Goal: Task Accomplishment & Management: Manage account settings

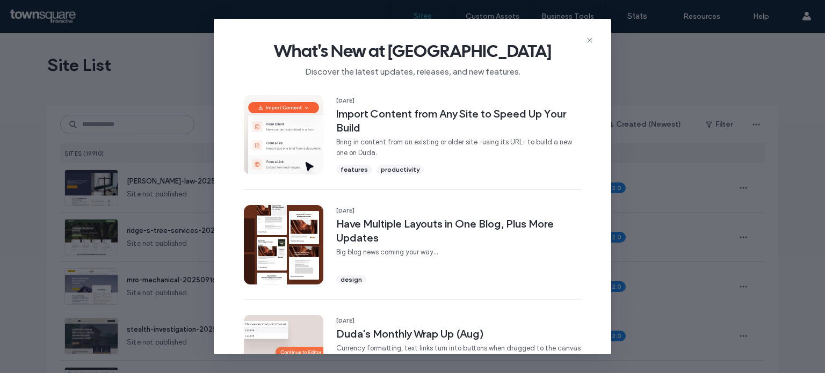
click at [588, 36] on icon at bounding box center [589, 40] width 9 height 9
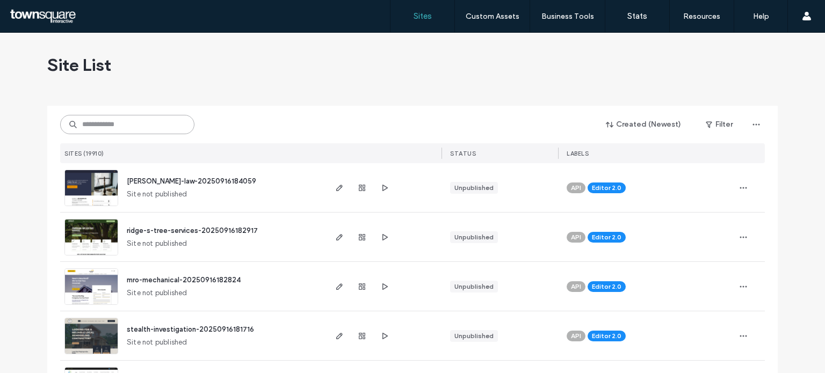
click at [119, 127] on input at bounding box center [127, 124] width 134 height 19
paste input "**********"
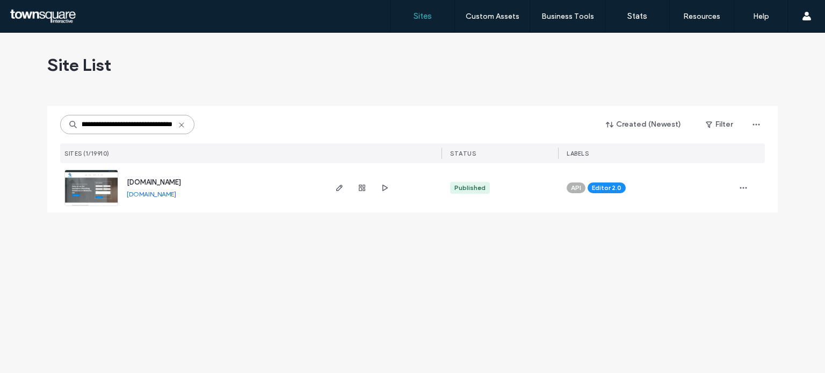
type input "**********"
click at [96, 179] on img at bounding box center [91, 206] width 53 height 73
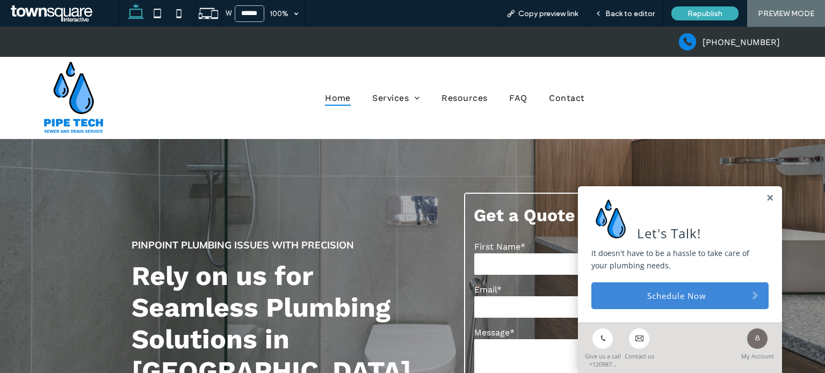
click at [555, 102] on span "Contact" at bounding box center [566, 98] width 35 height 16
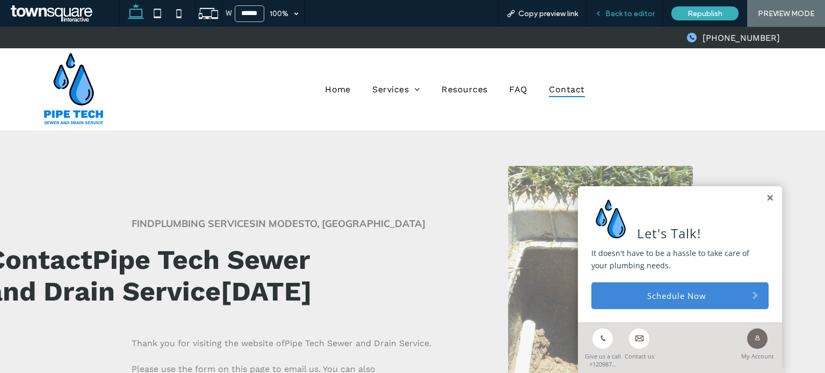
click at [621, 12] on span "Back to editor" at bounding box center [629, 13] width 49 height 9
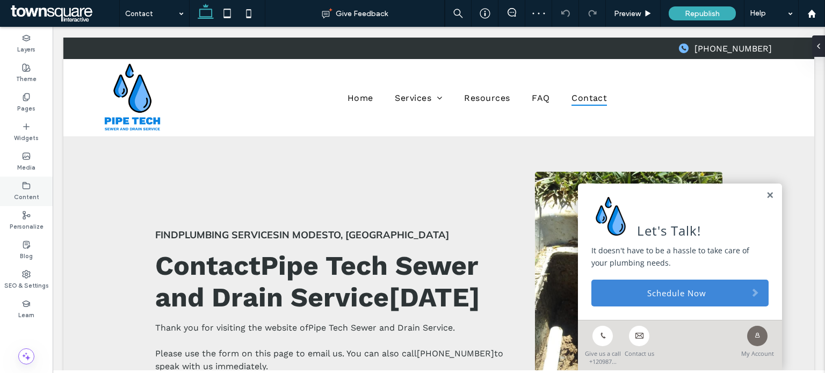
click at [24, 183] on use at bounding box center [26, 185] width 7 height 6
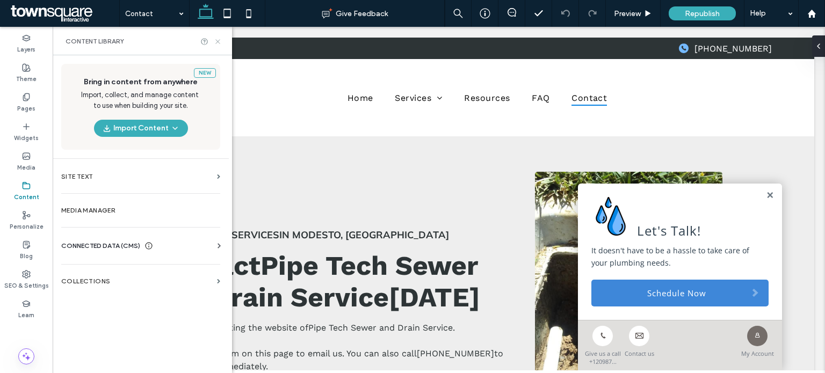
click at [218, 43] on icon at bounding box center [218, 42] width 8 height 8
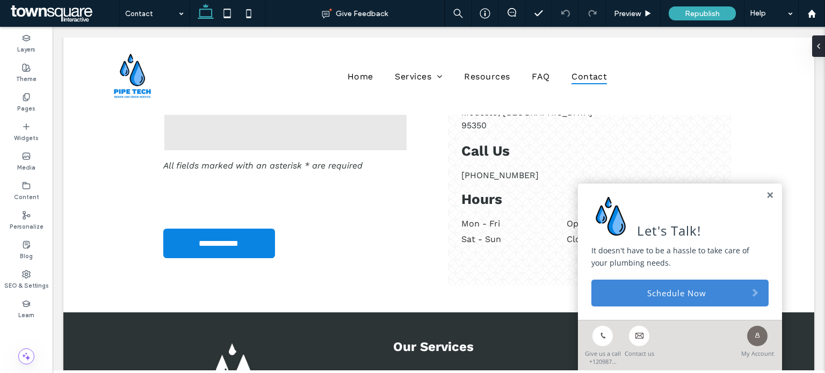
scroll to position [502, 0]
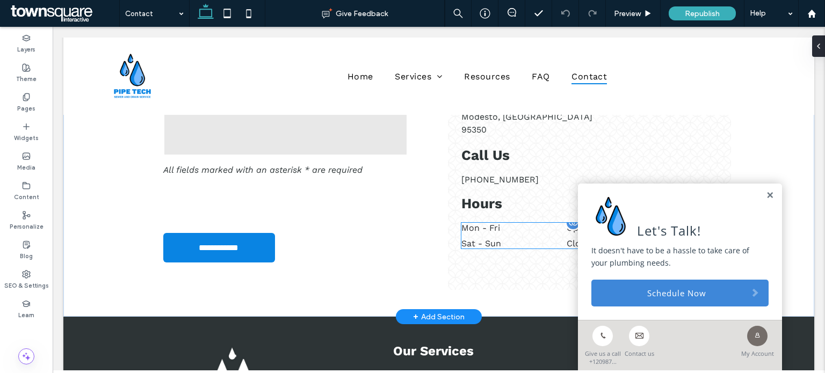
click at [488, 229] on dt "Mon - Fri" at bounding box center [512, 228] width 103 height 10
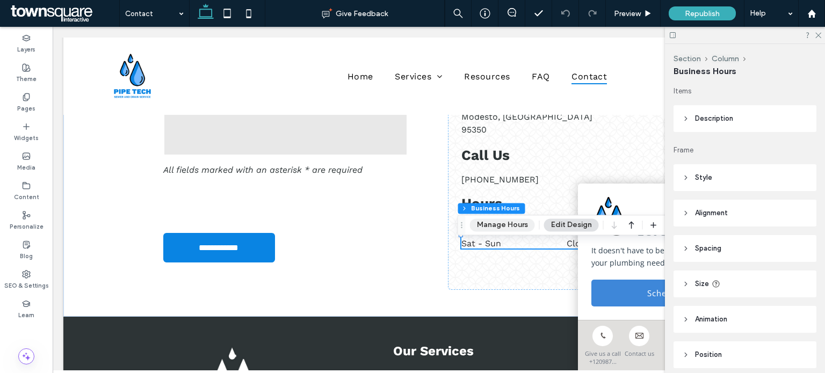
click at [524, 230] on button "Manage Hours" at bounding box center [502, 225] width 65 height 13
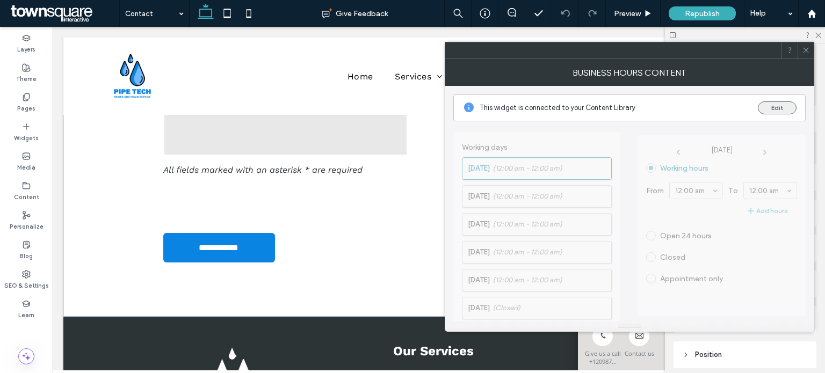
click at [767, 109] on button "Edit" at bounding box center [777, 107] width 39 height 13
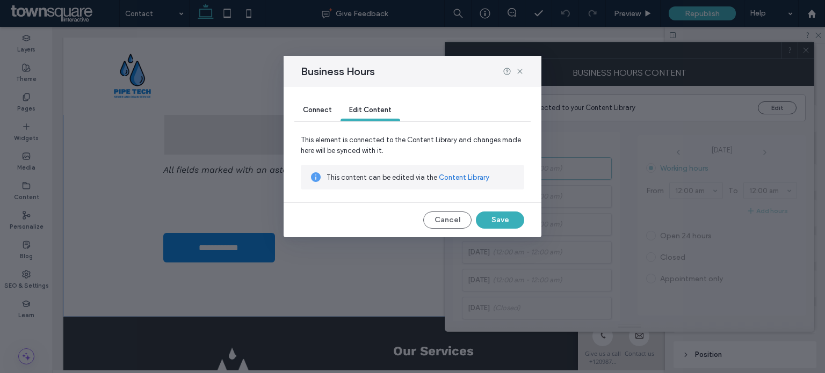
click at [454, 179] on link "Content Library" at bounding box center [464, 177] width 50 height 11
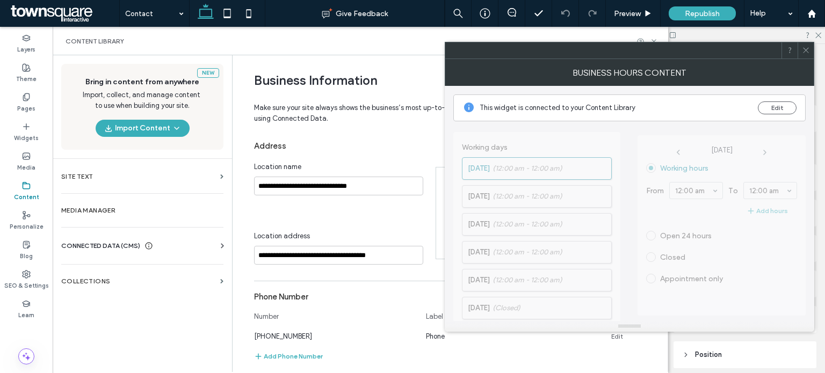
scroll to position [181, 0]
click at [803, 55] on span at bounding box center [806, 50] width 8 height 16
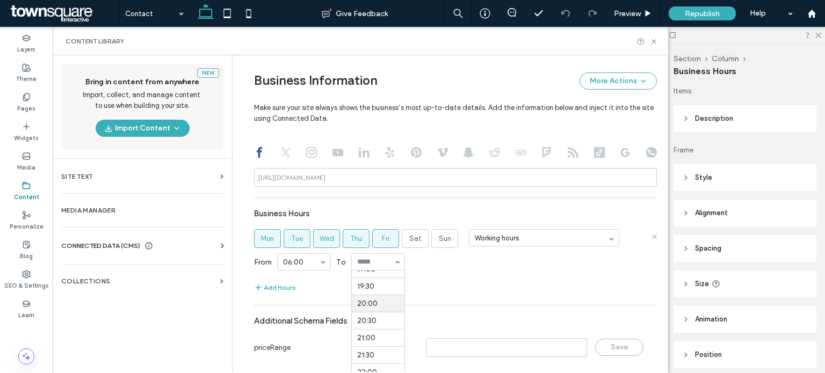
scroll to position [673, 0]
click at [630, 83] on button "More Actions" at bounding box center [617, 80] width 77 height 17
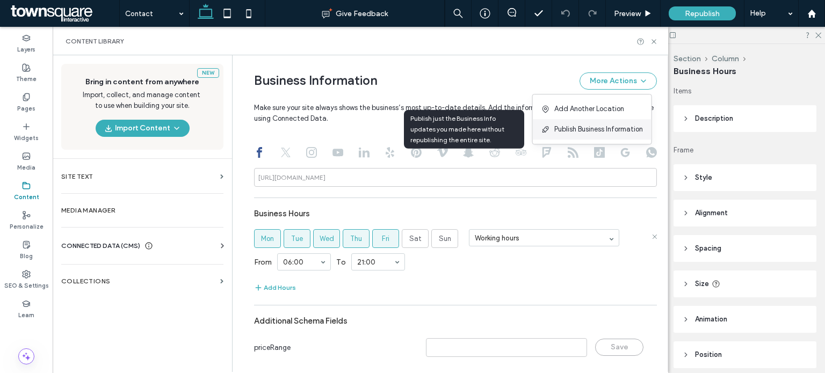
click at [621, 126] on span "Publish Business Information" at bounding box center [598, 129] width 89 height 11
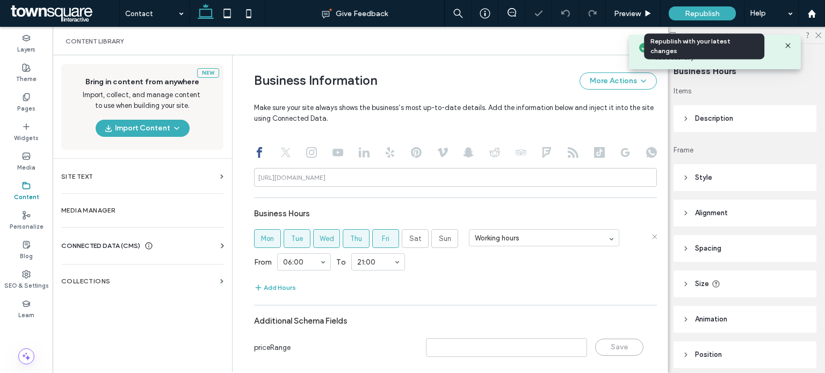
click at [723, 6] on div "Republish" at bounding box center [702, 13] width 67 height 14
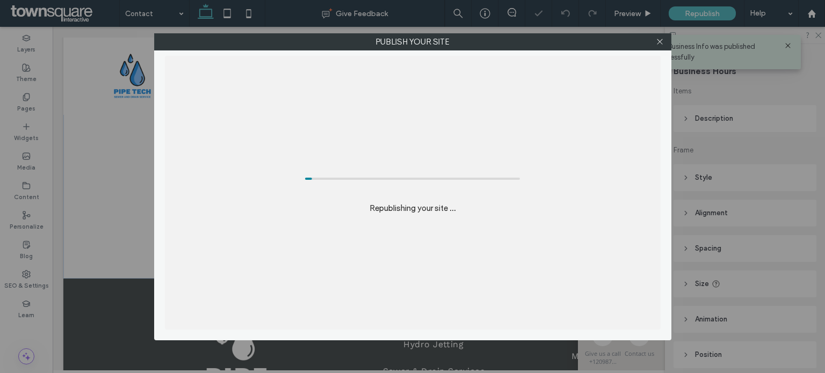
scroll to position [563, 0]
